Goal: Task Accomplishment & Management: Manage account settings

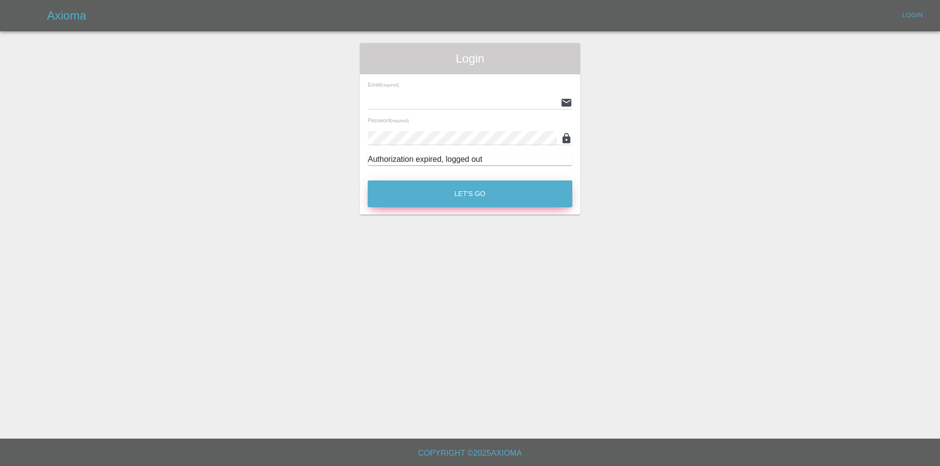
type input "[EMAIL_ADDRESS][DOMAIN_NAME]"
click at [464, 194] on button "Let's Go" at bounding box center [470, 194] width 205 height 27
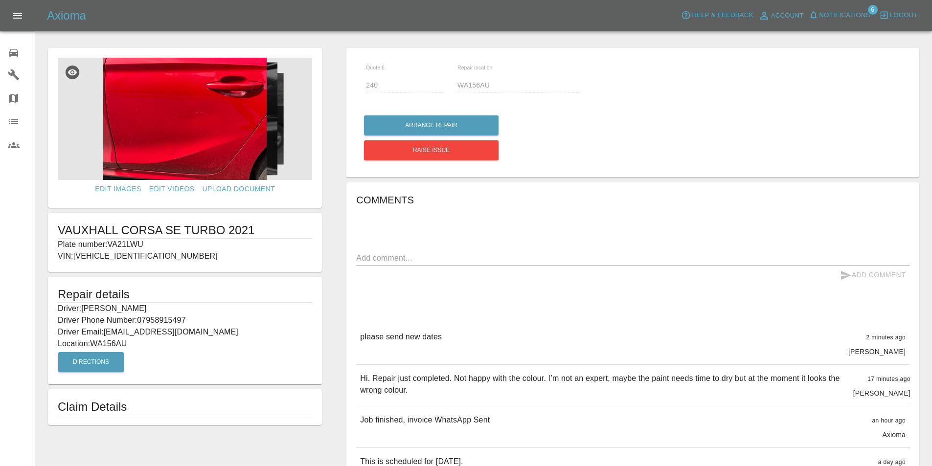
click at [328, 38] on div at bounding box center [483, 27] width 881 height 31
drag, startPoint x: 189, startPoint y: 319, endPoint x: 46, endPoint y: 306, distance: 143.0
click at [46, 306] on form "Edit Images Edit Videos Upload Document VAUXHALL CORSA SE TURBO 2021 Plate numb…" at bounding box center [185, 236] width 284 height 377
copy div "Driver: Michael Hall Driver Phone Number: 07958915497"
click at [843, 16] on span "Notifications" at bounding box center [845, 15] width 51 height 11
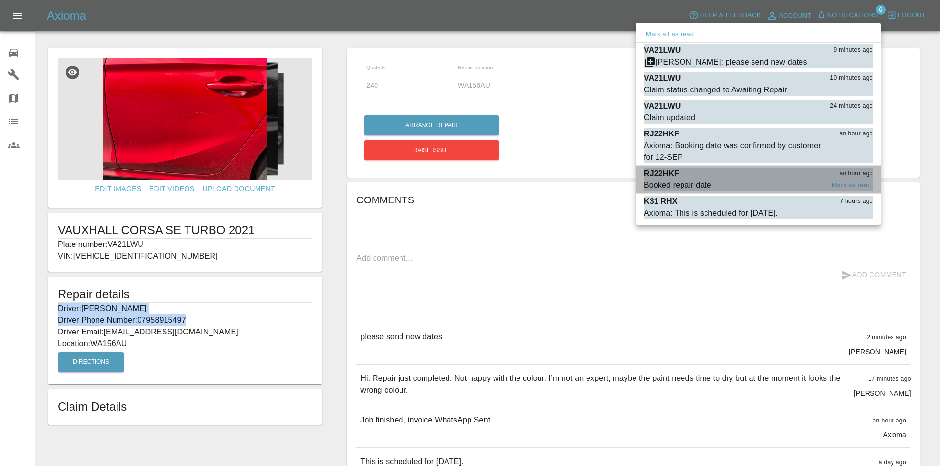
click at [852, 179] on div "RJ22HKF an hour ago" at bounding box center [758, 174] width 229 height 12
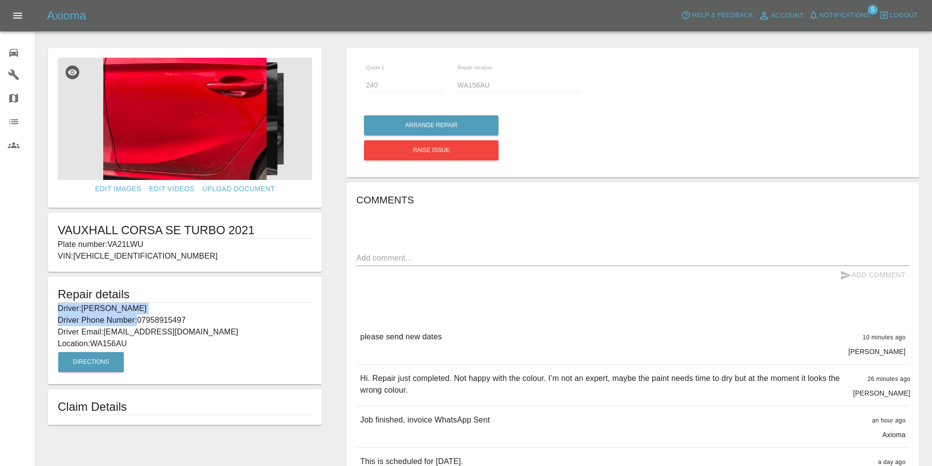
type input "335"
type input "L372YX"
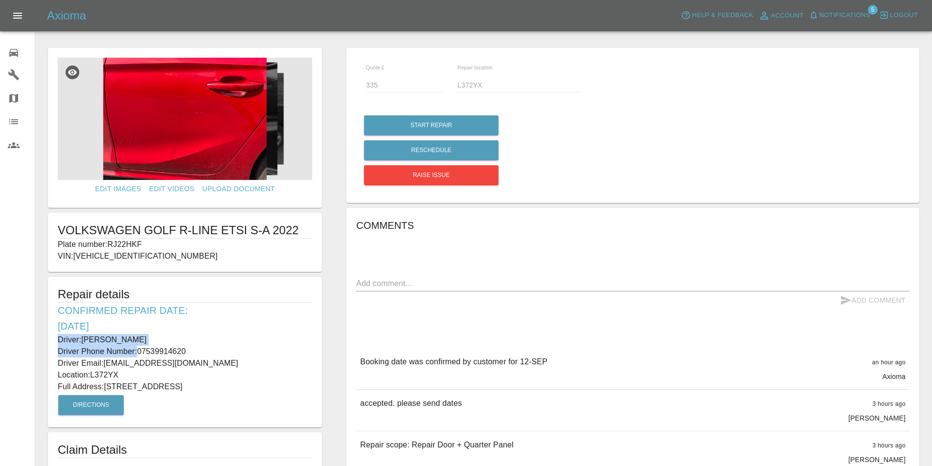
click at [842, 10] on span "Notifications" at bounding box center [845, 15] width 51 height 11
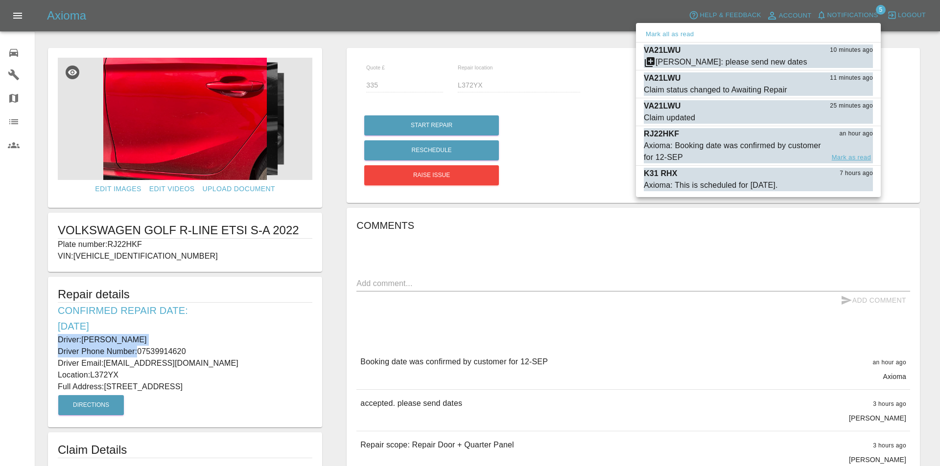
click at [852, 155] on button "Mark as read" at bounding box center [851, 157] width 43 height 11
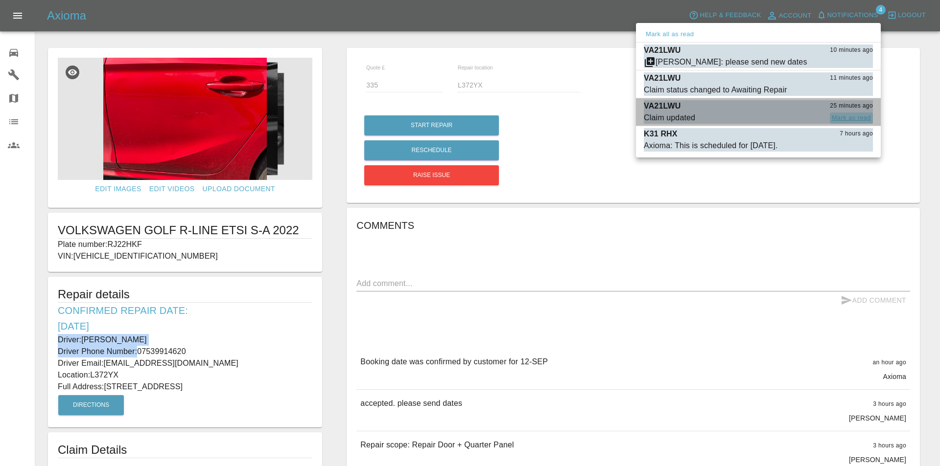
click at [848, 116] on button "Mark as read" at bounding box center [851, 118] width 43 height 11
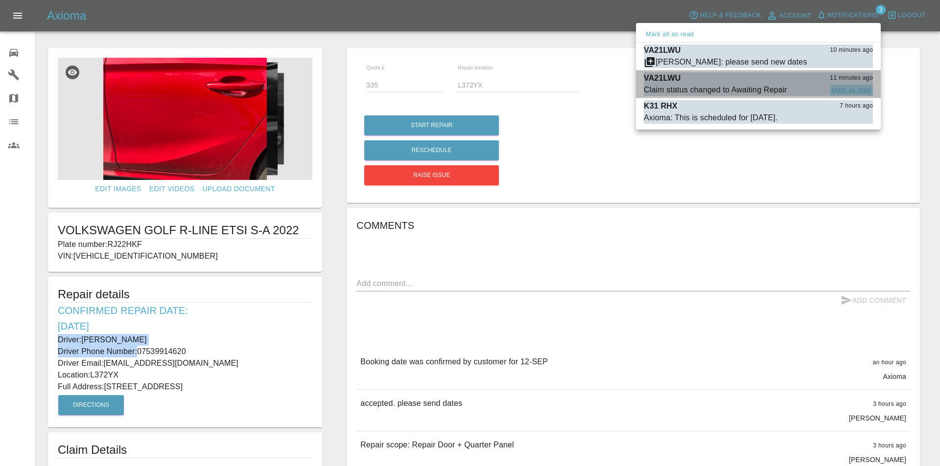
click at [846, 85] on button "Mark as read" at bounding box center [851, 90] width 43 height 11
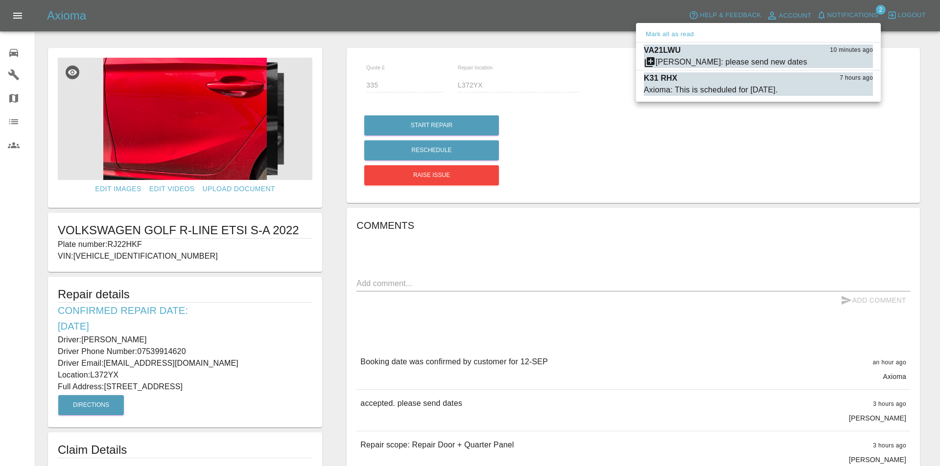
click at [7, 178] on div at bounding box center [470, 233] width 940 height 466
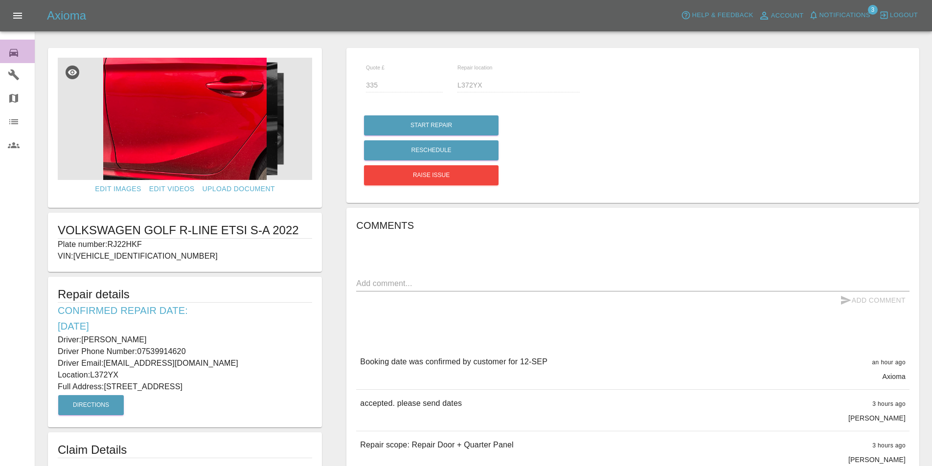
click at [2, 48] on link "0 Repair home" at bounding box center [17, 51] width 35 height 23
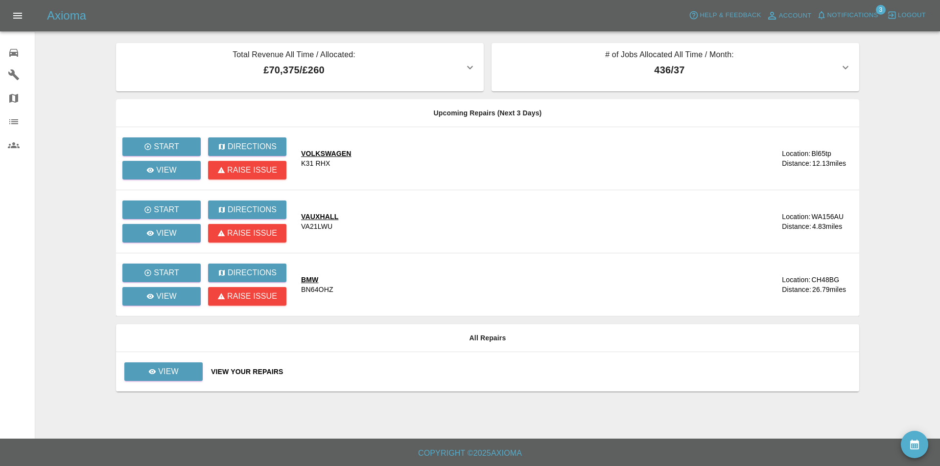
click at [853, 12] on span "Notifications" at bounding box center [852, 15] width 51 height 11
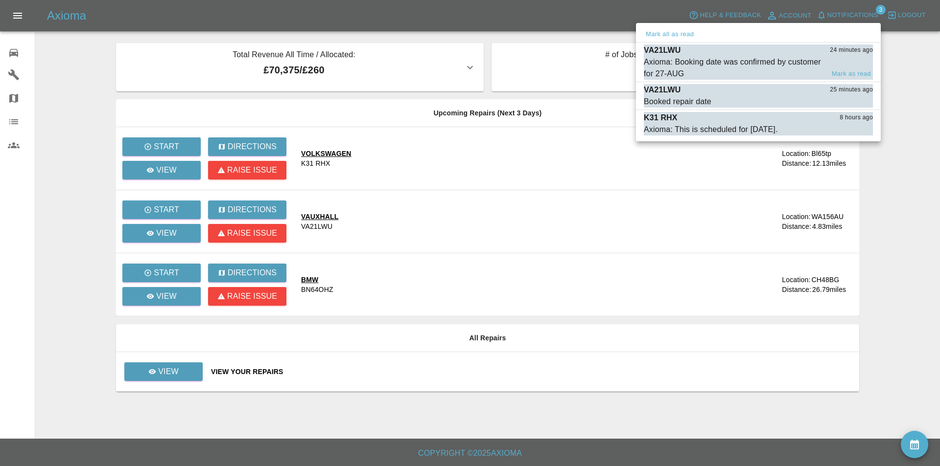
click at [709, 60] on div "Axioma: Booking date was confirmed by customer for 27-AUG" at bounding box center [734, 67] width 180 height 23
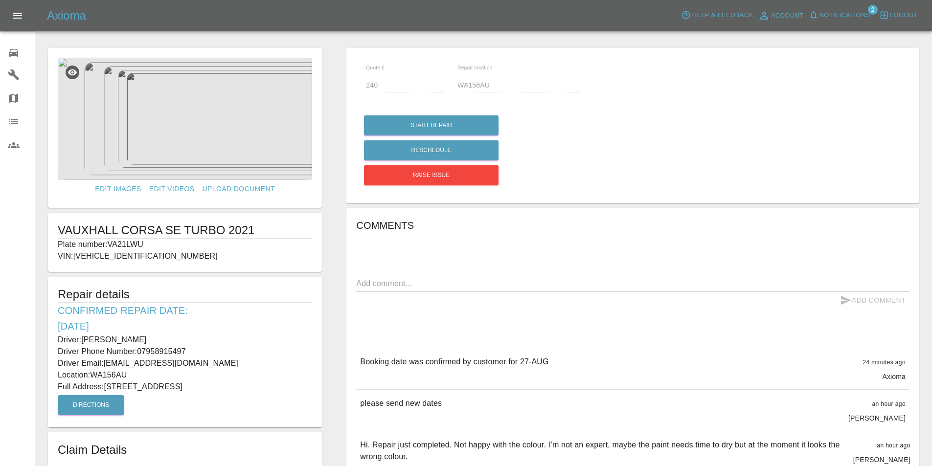
click at [17, 48] on icon at bounding box center [14, 53] width 12 height 12
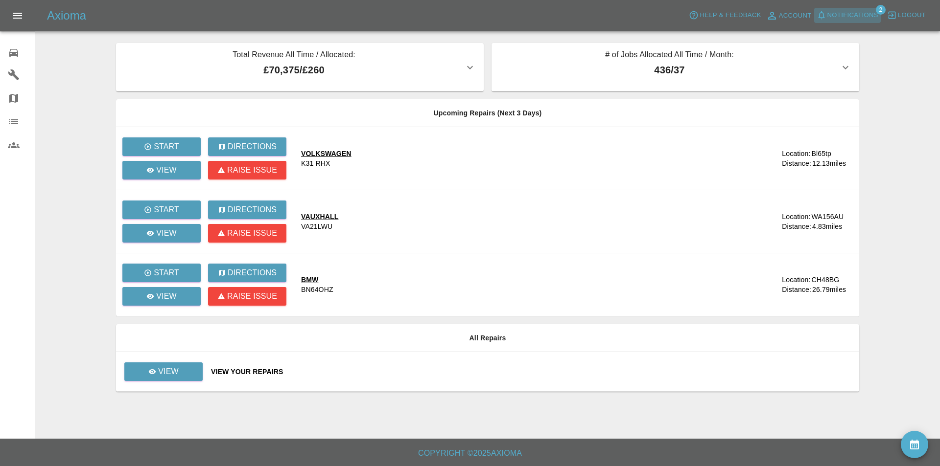
click at [849, 11] on span "Notifications" at bounding box center [852, 15] width 51 height 11
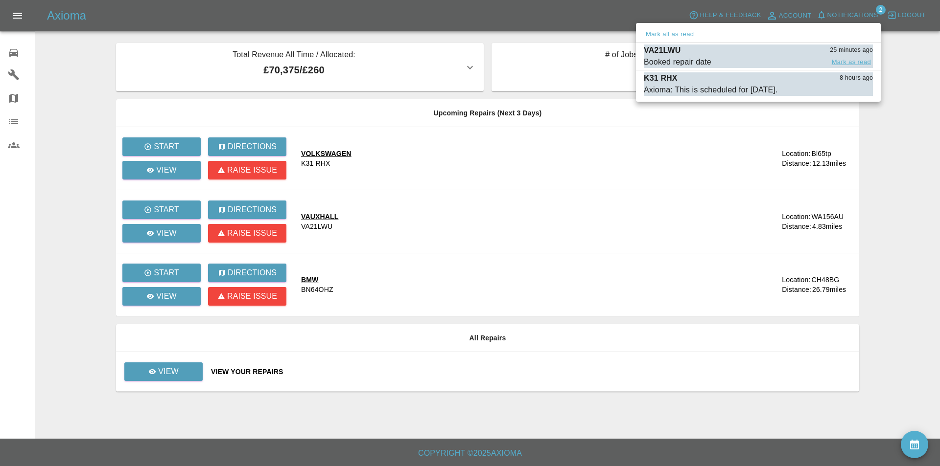
click at [846, 58] on button "Mark as read" at bounding box center [851, 62] width 43 height 11
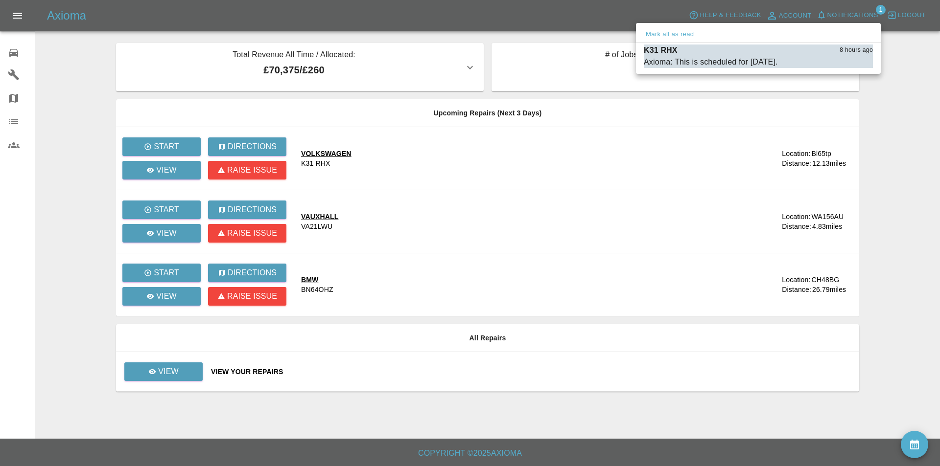
click at [894, 150] on div at bounding box center [470, 233] width 940 height 466
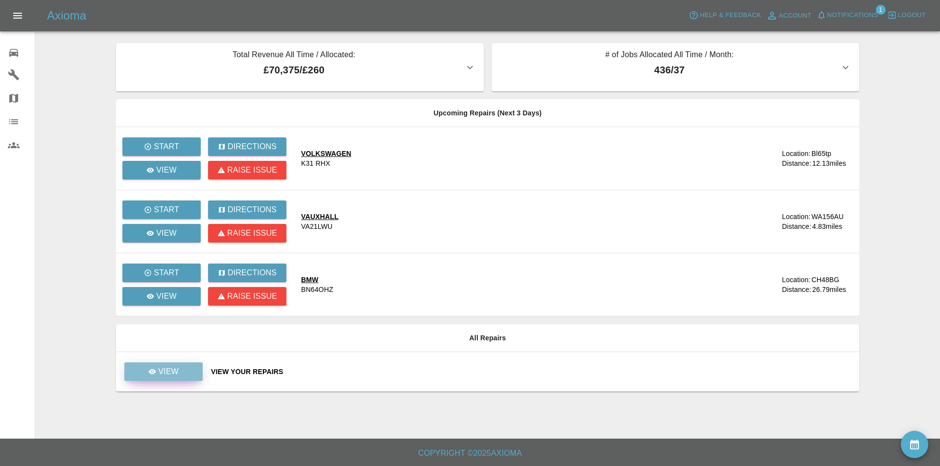
click at [174, 375] on p "View" at bounding box center [168, 372] width 21 height 12
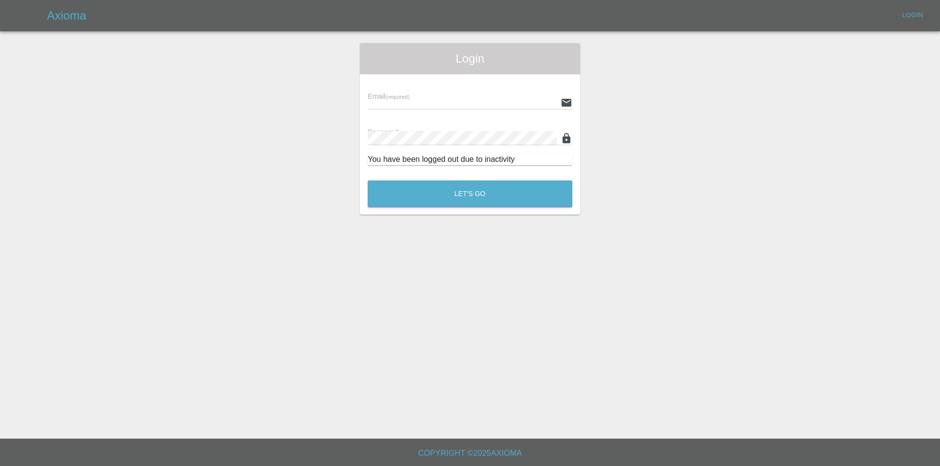
type input "[EMAIL_ADDRESS][DOMAIN_NAME]"
click at [379, 191] on button "Let's Go" at bounding box center [470, 194] width 205 height 27
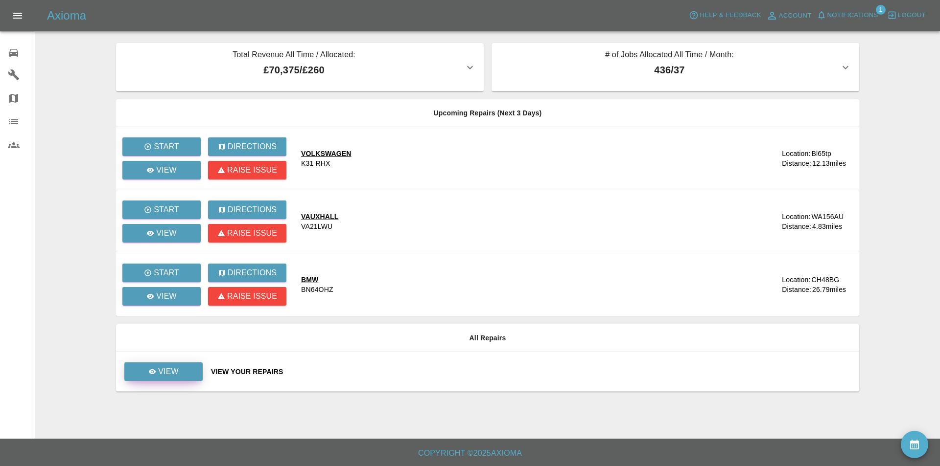
click at [181, 370] on link "View" at bounding box center [163, 372] width 78 height 19
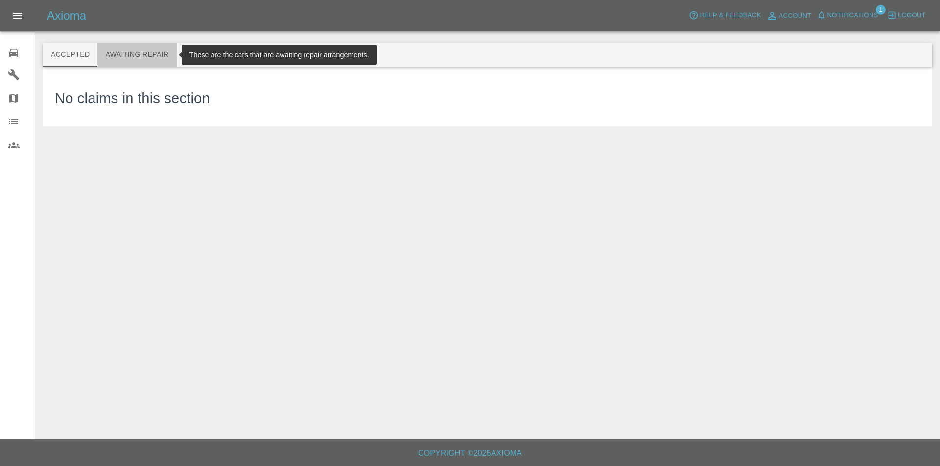
click at [162, 59] on button "Awaiting Repair" at bounding box center [136, 54] width 79 height 23
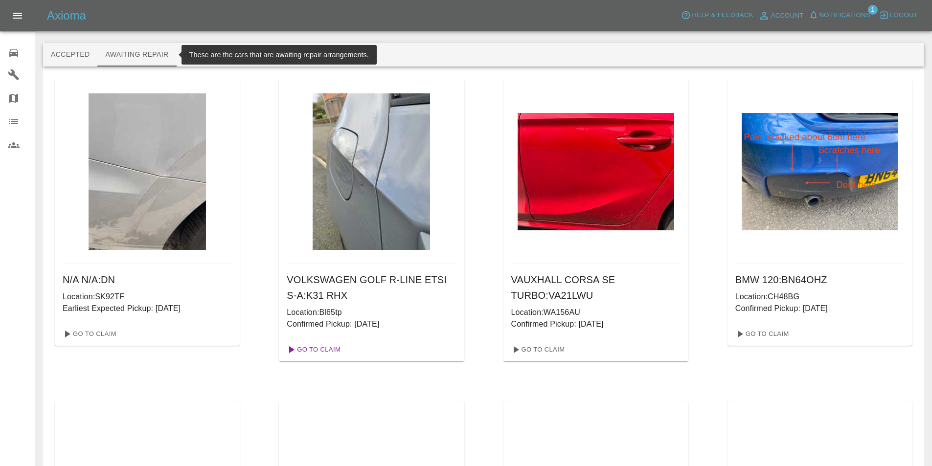
click at [326, 346] on link "Go To Claim" at bounding box center [313, 350] width 60 height 16
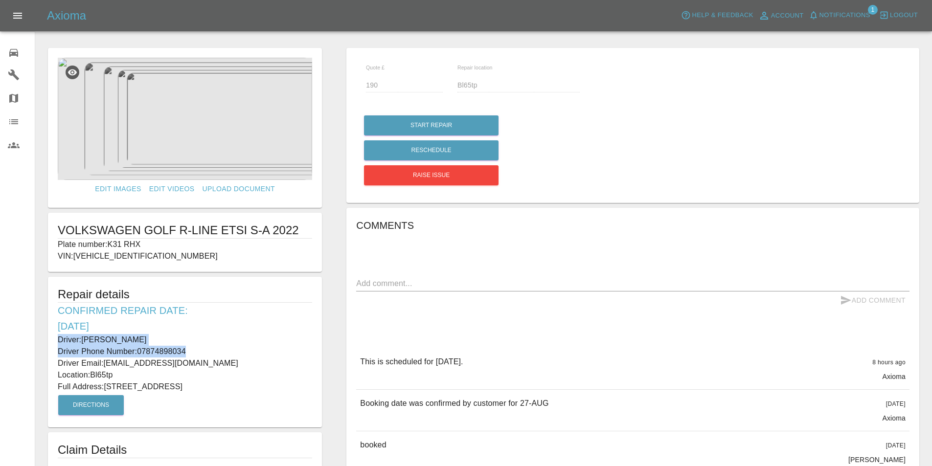
drag, startPoint x: 191, startPoint y: 351, endPoint x: 54, endPoint y: 340, distance: 137.5
click at [54, 340] on div "Repair details Confirmed Repair Date: 27/08/25 Driver: Keira Jackson Driver Pho…" at bounding box center [185, 352] width 274 height 151
copy div "Driver: Keira Jackson Driver Phone Number: 07874898034"
drag, startPoint x: 115, startPoint y: 375, endPoint x: 92, endPoint y: 373, distance: 23.6
click at [92, 373] on p "Location: Bl65tp" at bounding box center [185, 376] width 254 height 12
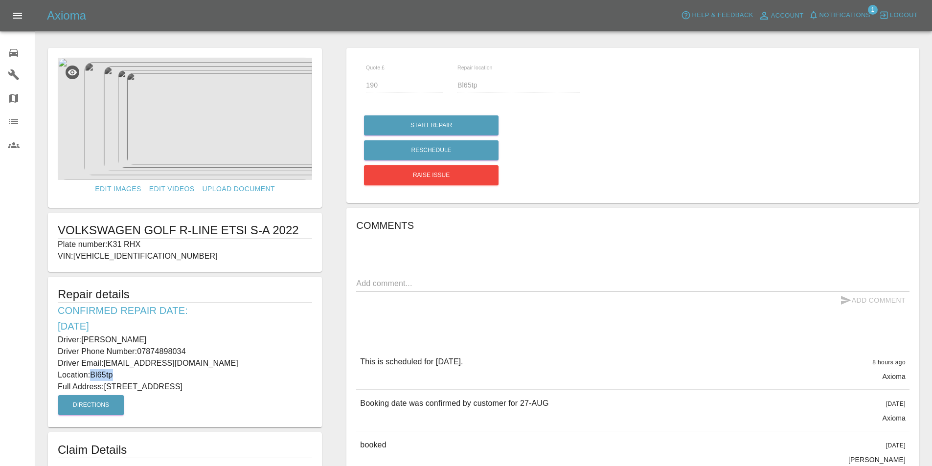
copy p "Bl65tp"
drag, startPoint x: 275, startPoint y: 386, endPoint x: 107, endPoint y: 387, distance: 167.4
click at [107, 387] on p "Full Address: 5 Cranleigh Close Blackrod, Bolton Lancashire" at bounding box center [185, 387] width 254 height 12
copy p "5 Cranleigh Close Blackrod, Bolton Lancashire"
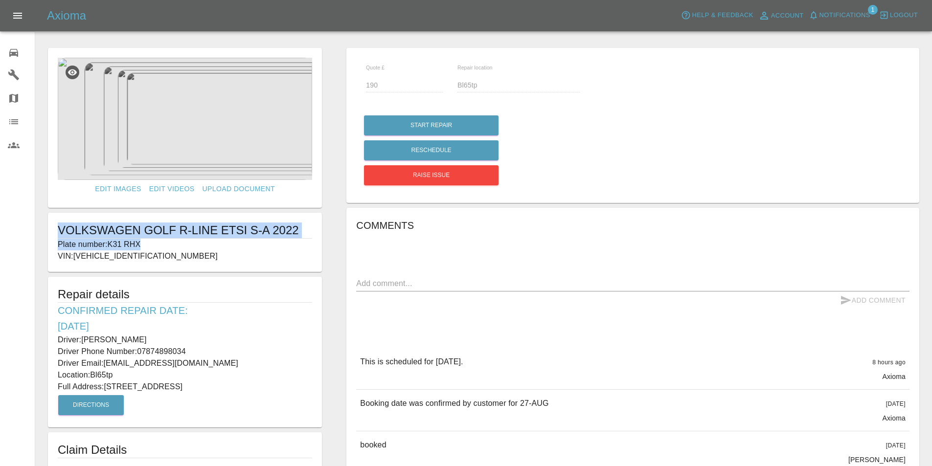
drag, startPoint x: 147, startPoint y: 245, endPoint x: 58, endPoint y: 225, distance: 91.7
click at [50, 225] on div "VOLKSWAGEN GOLF R-LINE ETSI S-A 2022 Plate number: K31 RHX VIN: WVWZZZCDZNW1391…" at bounding box center [185, 242] width 274 height 59
copy div "VOLKSWAGEN GOLF R-LINE ETSI S-A 2022 Plate number: K31 RHX"
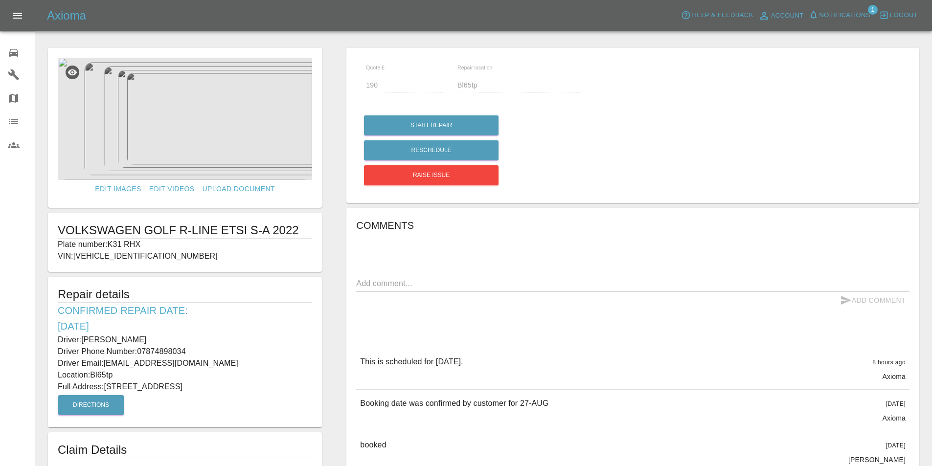
click at [566, 315] on div "Comments x Add Comment This is scheduled for tomorrow. 8 hours ago Axioma This …" at bounding box center [633, 394] width 554 height 353
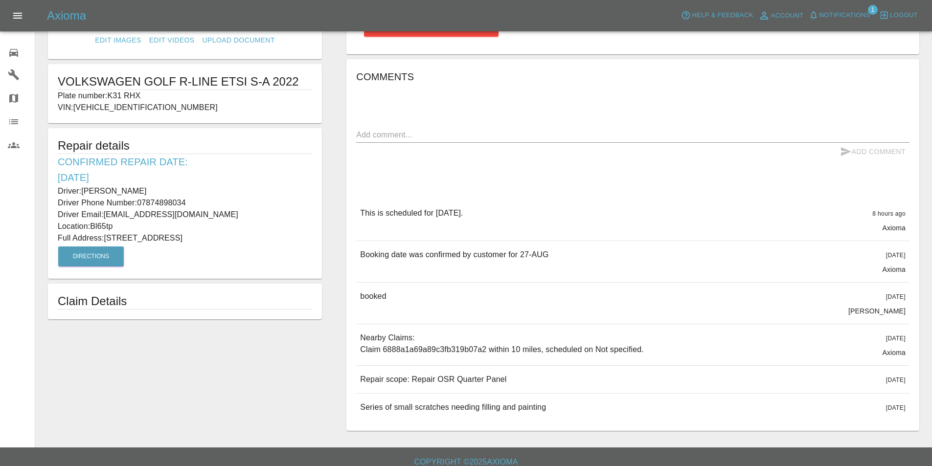
scroll to position [161, 0]
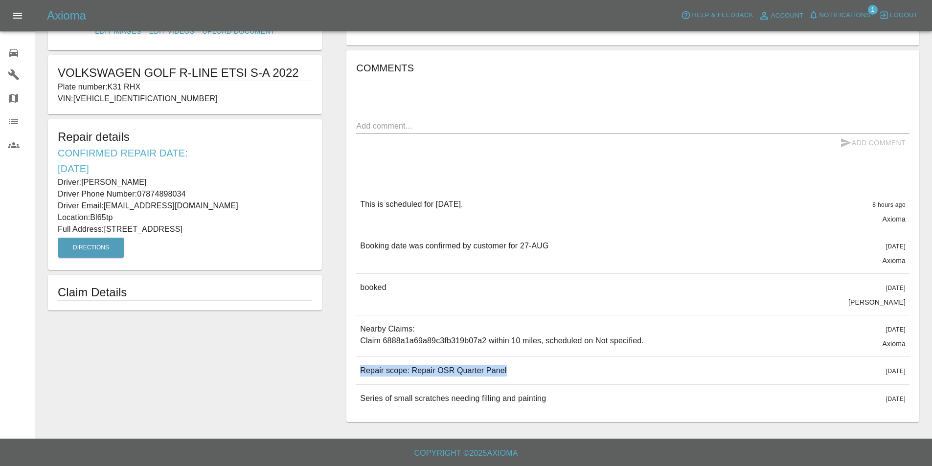
drag, startPoint x: 510, startPoint y: 370, endPoint x: 351, endPoint y: 372, distance: 159.1
click at [351, 372] on div "Comments x Add Comment This is scheduled for tomorrow. 8 hours ago Axioma This …" at bounding box center [632, 236] width 573 height 372
copy p "Repair scope: Repair OSR Quarter Panel"
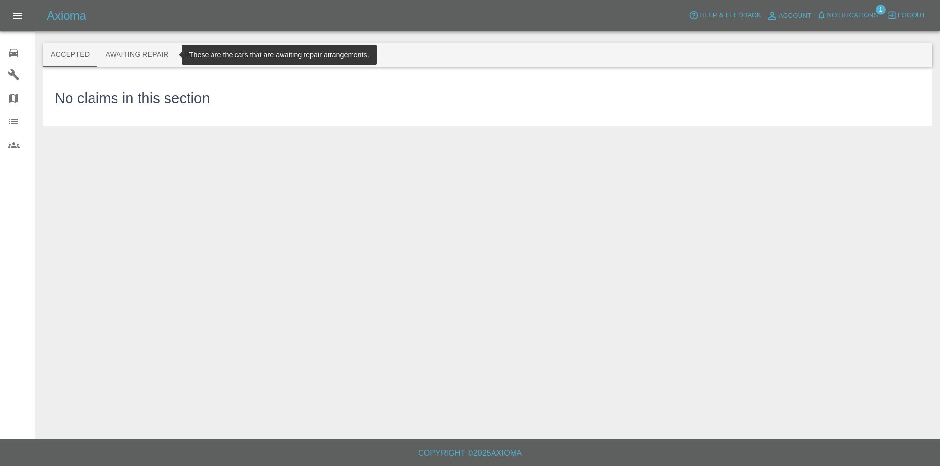
click at [144, 51] on button "Awaiting Repair" at bounding box center [136, 54] width 79 height 23
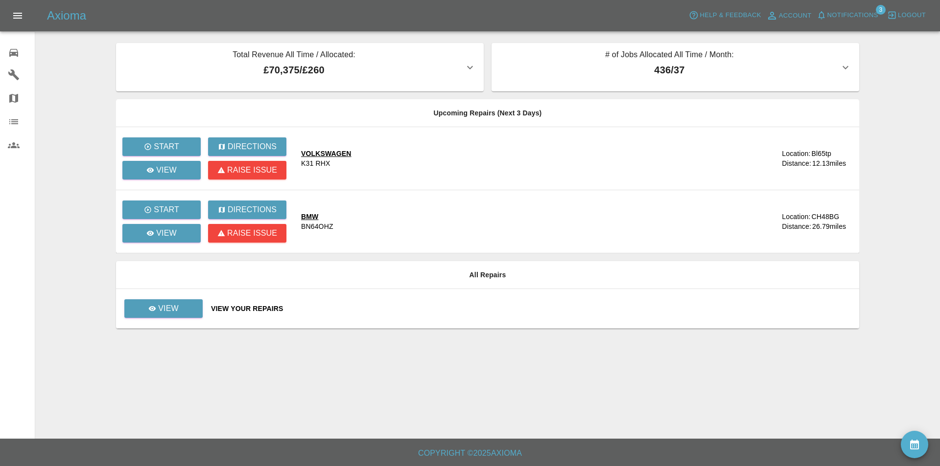
click at [834, 7] on div "Axioma Help & Feedback Account Notifications 3 Logout" at bounding box center [470, 15] width 940 height 31
click at [844, 10] on span "Notifications" at bounding box center [852, 15] width 51 height 11
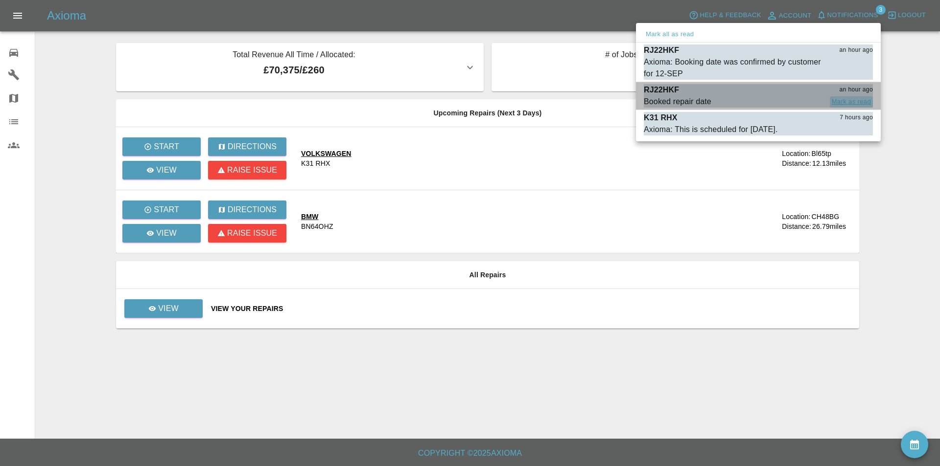
click at [843, 100] on button "Mark as read" at bounding box center [851, 101] width 43 height 11
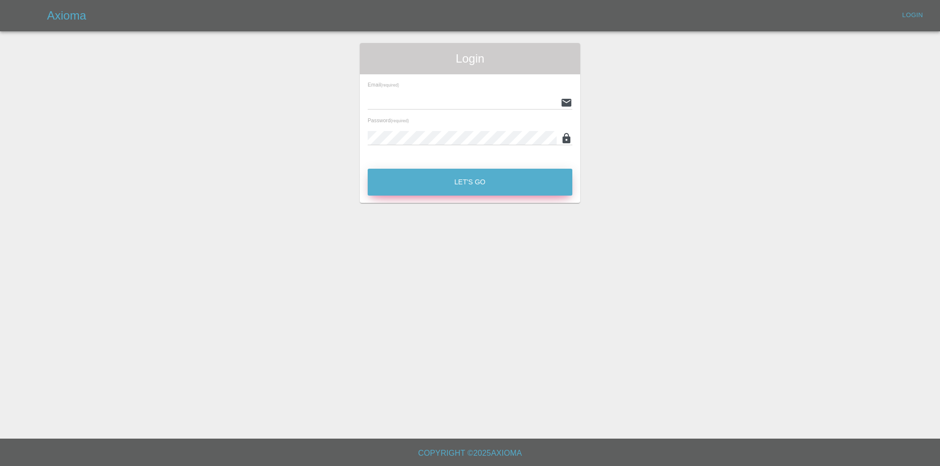
type input "[EMAIL_ADDRESS][DOMAIN_NAME]"
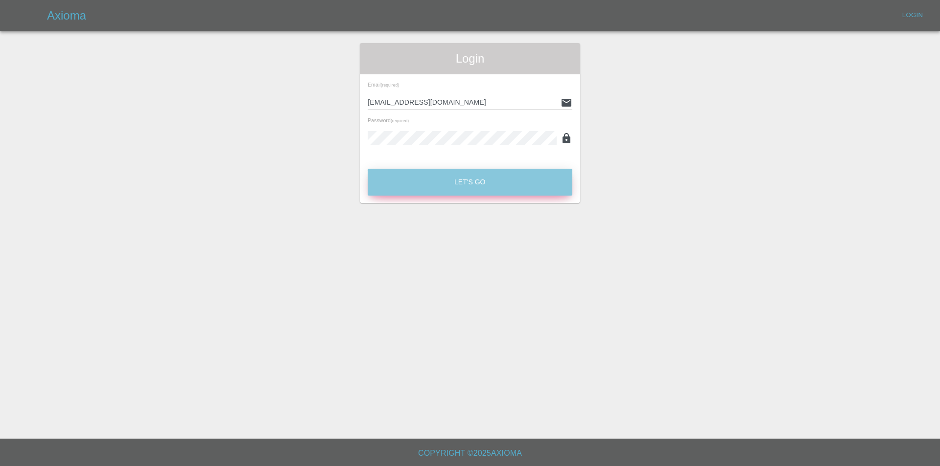
click at [408, 186] on button "Let's Go" at bounding box center [470, 182] width 205 height 27
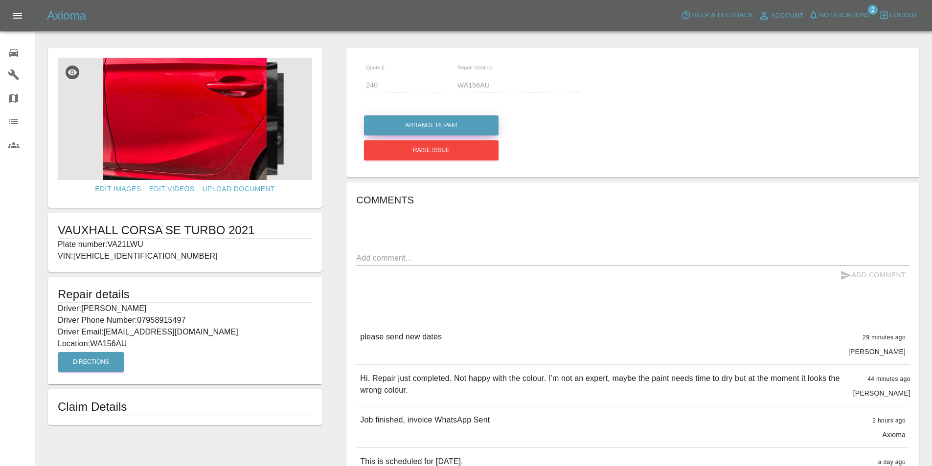
click at [449, 125] on button "Arrange Repair" at bounding box center [431, 125] width 135 height 20
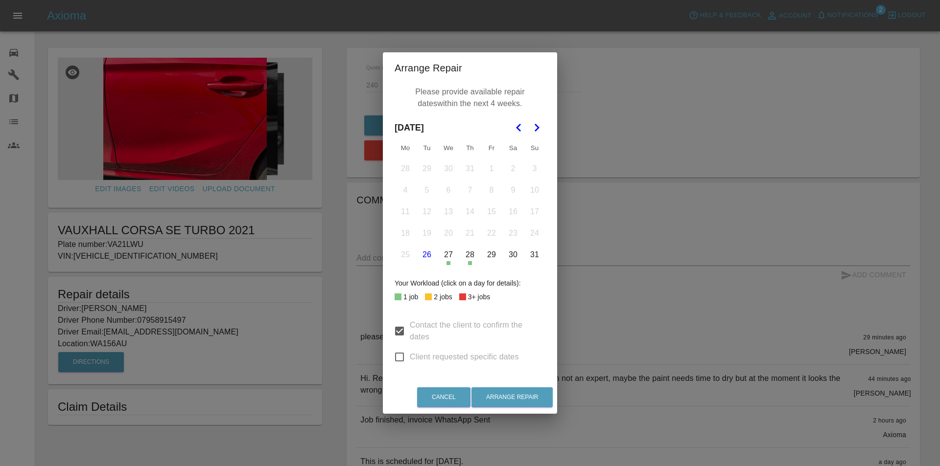
click at [445, 253] on button "27" at bounding box center [448, 255] width 21 height 21
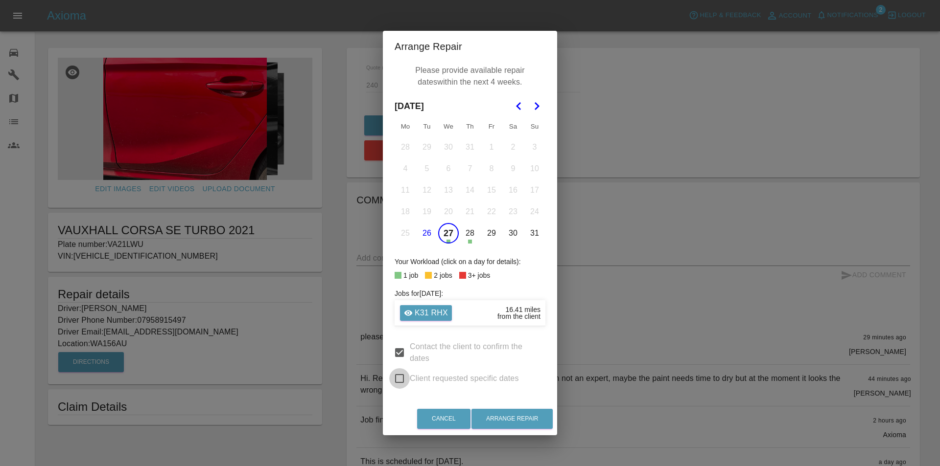
click at [401, 376] on input "Client requested specific dates" at bounding box center [399, 379] width 21 height 21
checkbox input "true"
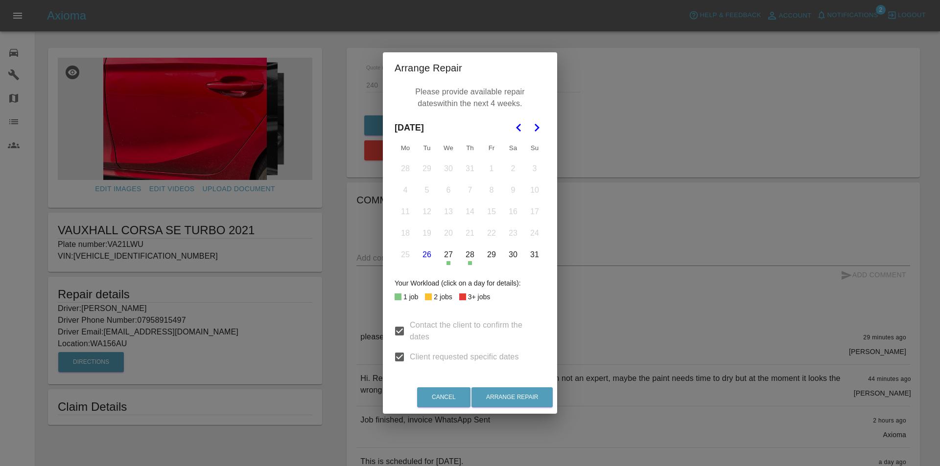
click at [451, 253] on button "27" at bounding box center [448, 255] width 21 height 21
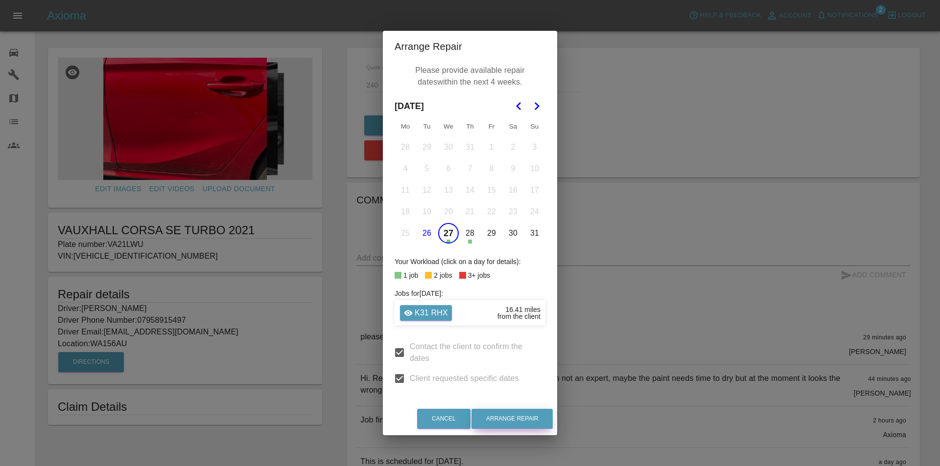
click at [530, 419] on button "Arrange Repair" at bounding box center [511, 419] width 81 height 20
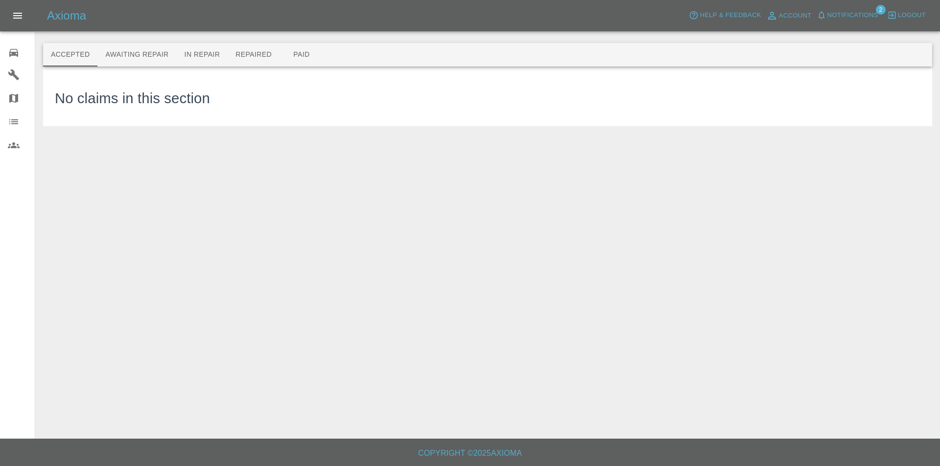
click at [6, 54] on link "0 Repair home" at bounding box center [17, 51] width 35 height 23
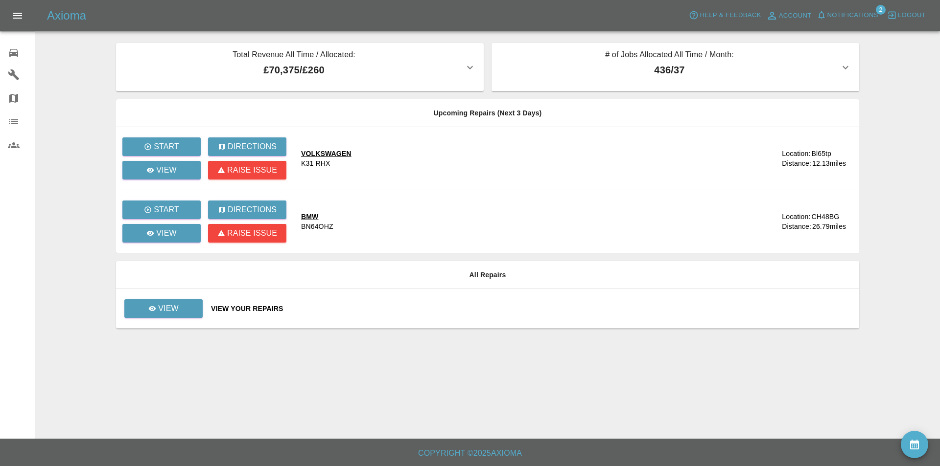
click at [849, 12] on span "Notifications" at bounding box center [852, 15] width 51 height 11
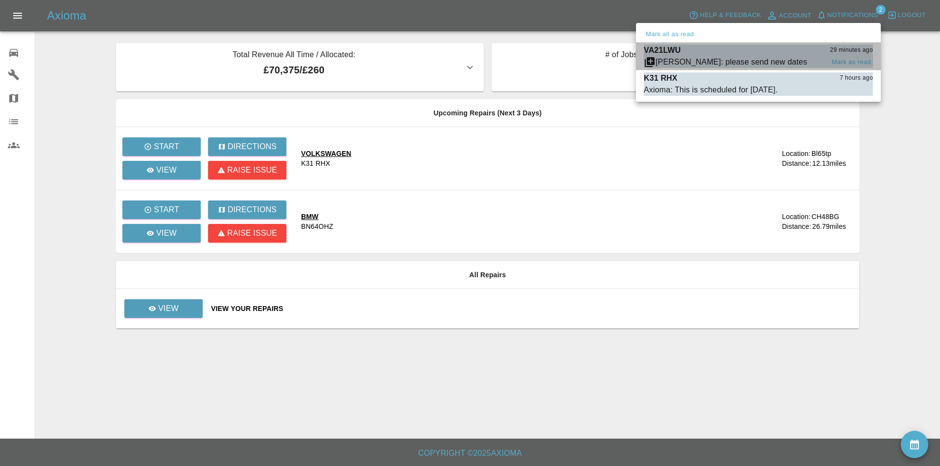
click at [767, 51] on div "VA21LWU 29 minutes ago" at bounding box center [758, 51] width 229 height 12
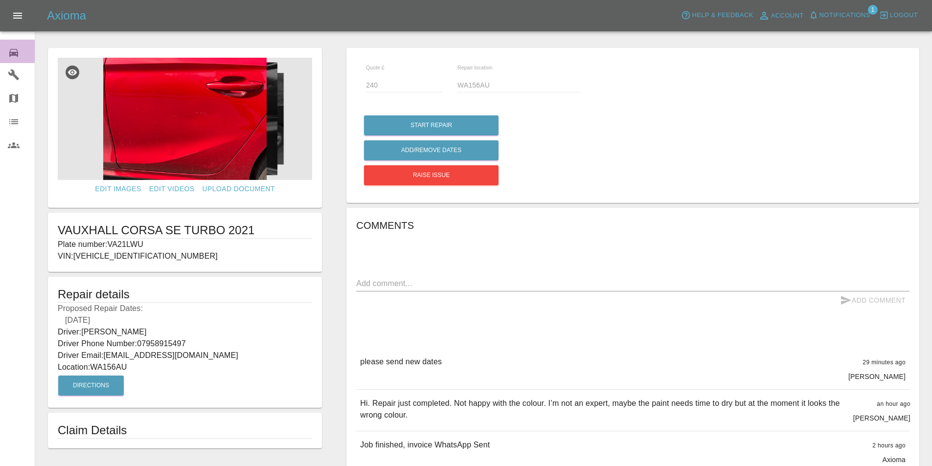
click at [10, 51] on icon at bounding box center [13, 53] width 9 height 8
